Goal: Communication & Community: Share content

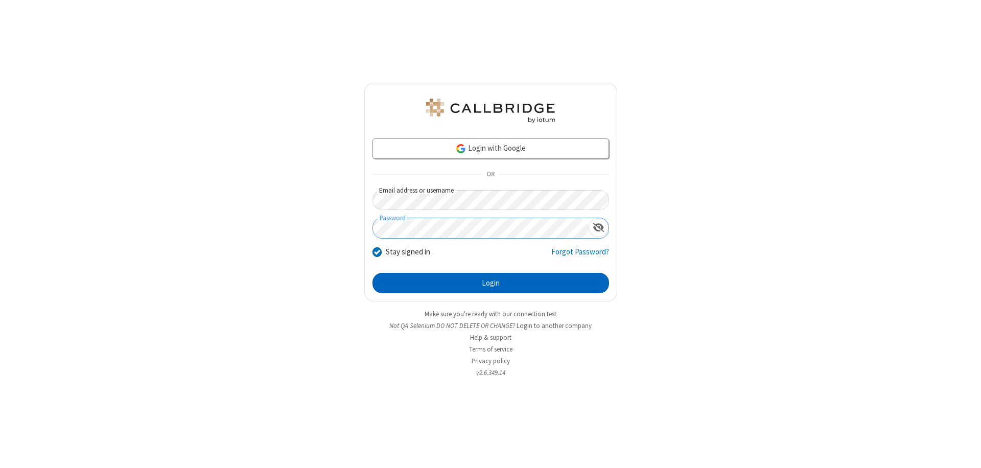
click at [491, 283] on button "Login" at bounding box center [491, 283] width 237 height 20
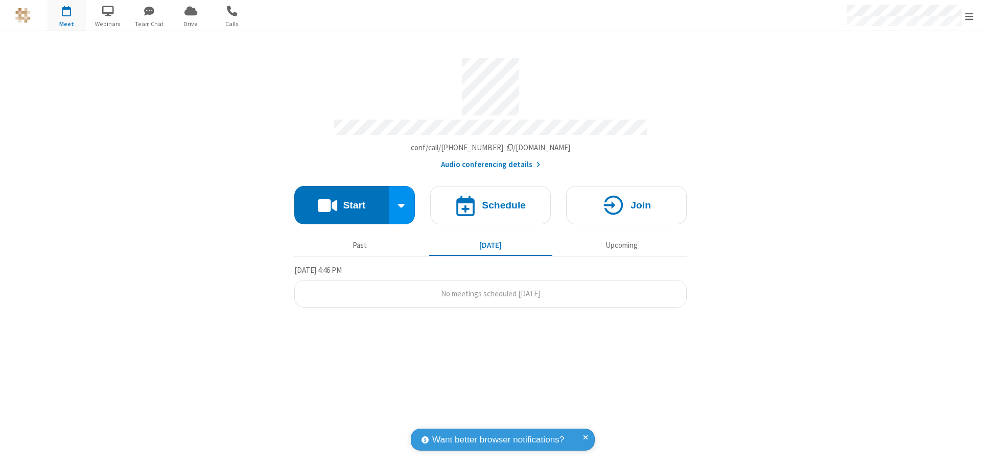
click at [341, 200] on button "Start" at bounding box center [341, 205] width 95 height 38
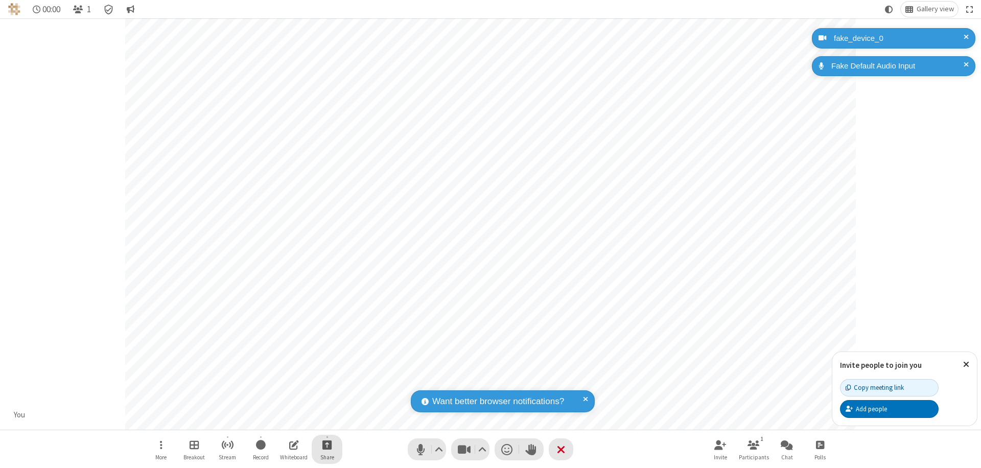
click at [327, 445] on span "Start sharing" at bounding box center [327, 444] width 10 height 13
click at [286, 402] on span "Present files & media" at bounding box center [286, 402] width 12 height 9
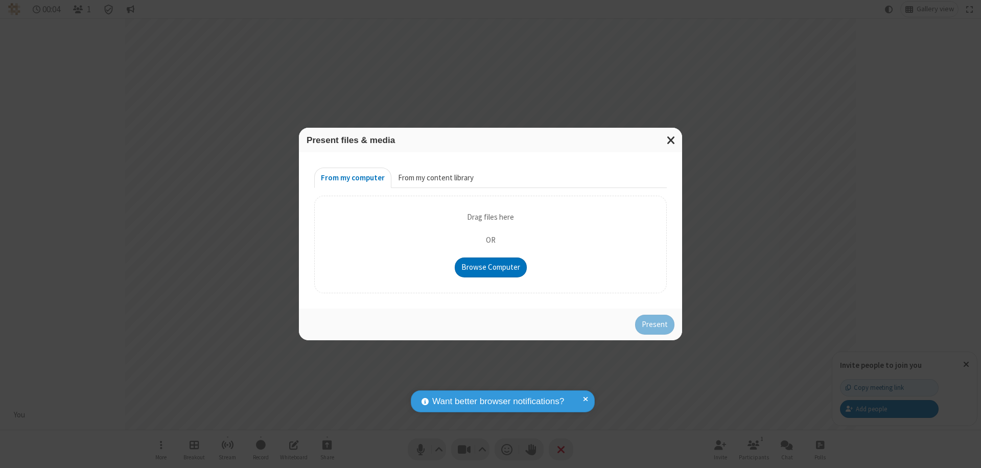
click at [435, 178] on button "From my content library" at bounding box center [435, 178] width 89 height 20
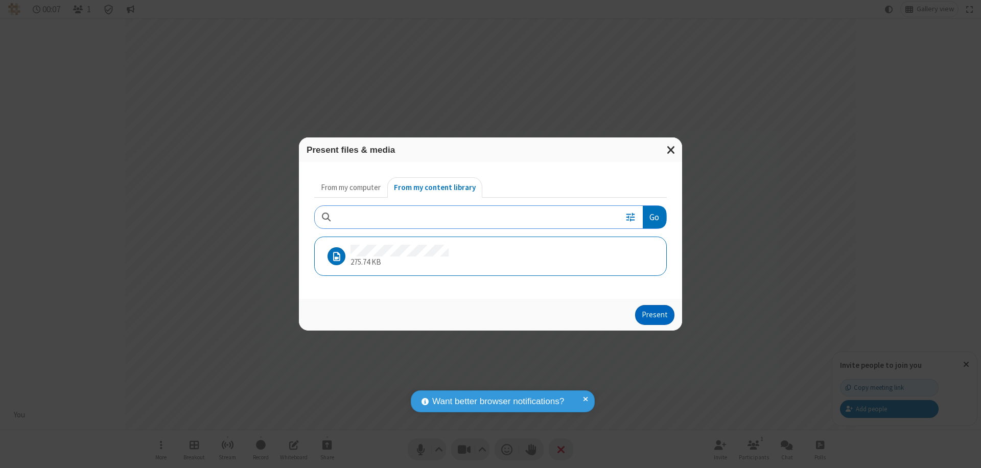
click at [656, 315] on button "Present" at bounding box center [654, 315] width 39 height 20
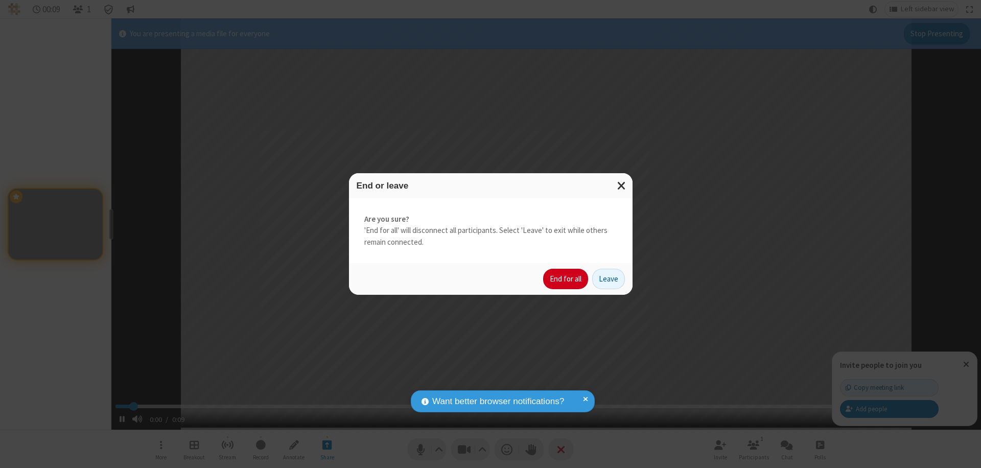
type input "1.164766"
click at [566, 279] on button "End for all" at bounding box center [565, 279] width 45 height 20
